Goal: Check status: Check status

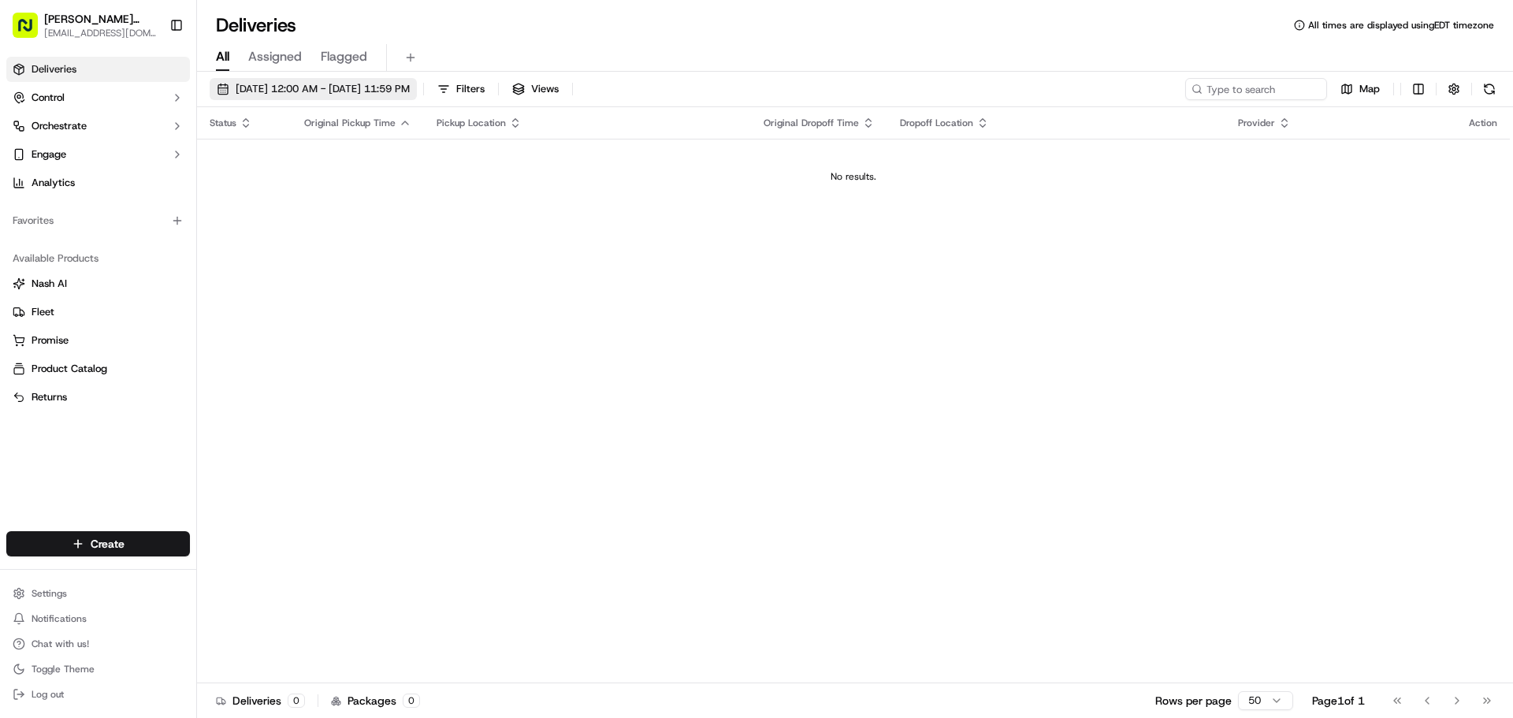
click at [407, 84] on span "[DATE] 12:00 AM - [DATE] 11:59 PM" at bounding box center [323, 89] width 174 height 14
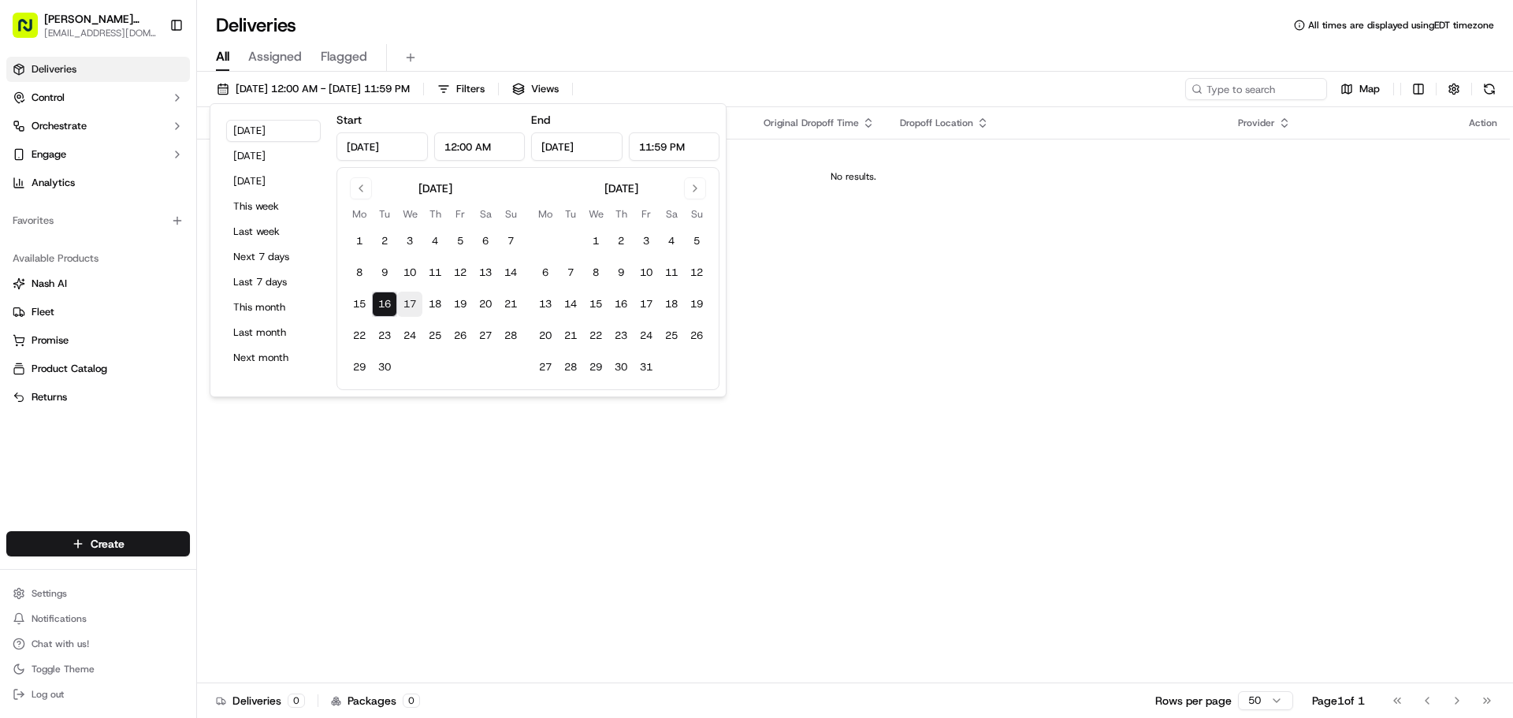
click at [403, 300] on button "17" at bounding box center [409, 304] width 25 height 25
type input "[DATE]"
click at [1033, 371] on div "Status Original Pickup Time Pickup Location Original Dropoff Time Dropoff Locat…" at bounding box center [853, 395] width 1313 height 576
